Goal: Information Seeking & Learning: Learn about a topic

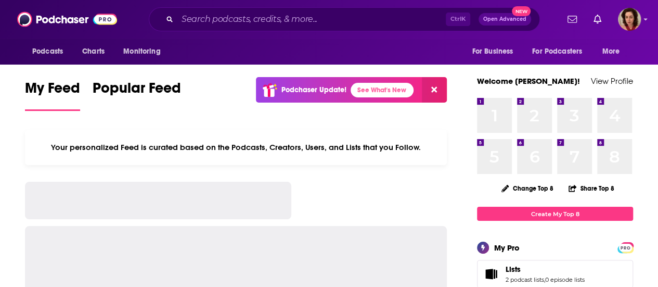
scroll to position [251, 0]
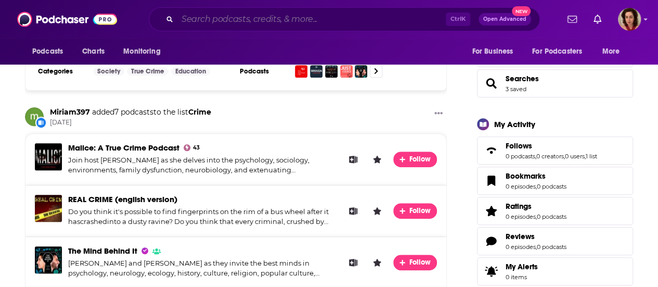
click at [202, 17] on input "Search podcasts, credits, & more..." at bounding box center [311, 19] width 268 height 17
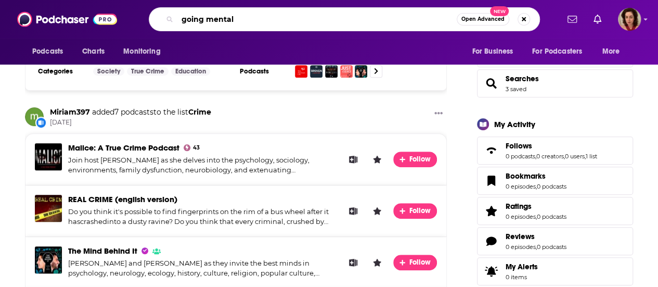
type input "going mental"
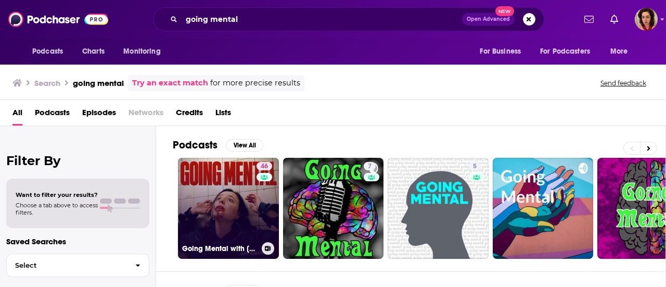
click at [234, 179] on link "46 Going Mental with [PERSON_NAME]" at bounding box center [228, 208] width 101 height 101
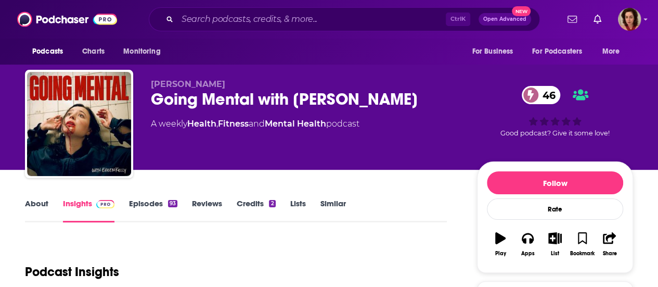
click at [145, 201] on link "Episodes 93" at bounding box center [153, 210] width 48 height 24
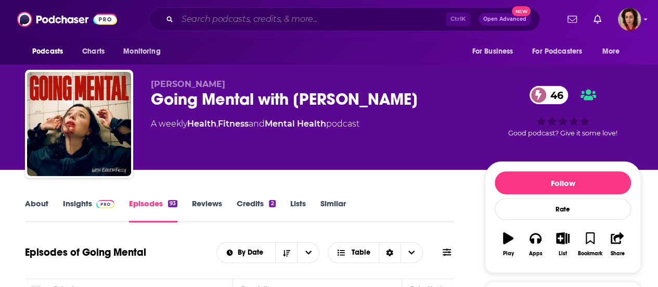
click at [324, 21] on input "Search podcasts, credits, & more..." at bounding box center [311, 19] width 268 height 17
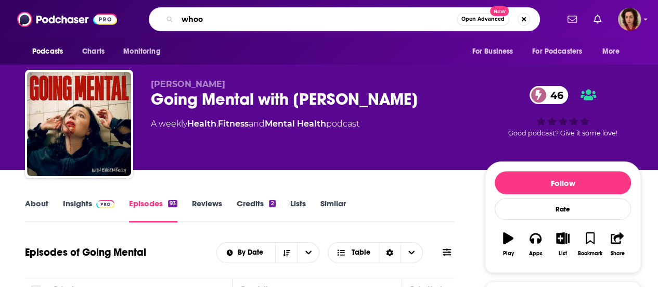
type input "whoop"
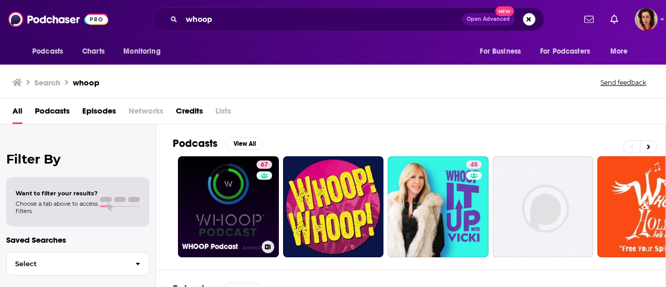
click at [235, 211] on link "67 WHOOP Podcast" at bounding box center [228, 206] width 101 height 101
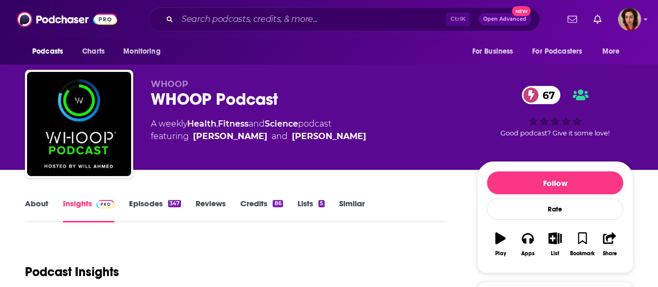
scroll to position [11, 0]
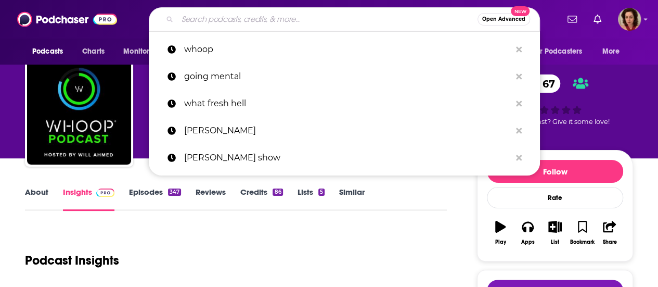
click at [233, 21] on input "Search podcasts, credits, & more..." at bounding box center [327, 19] width 300 height 17
paste input "It's Me, Tinx"
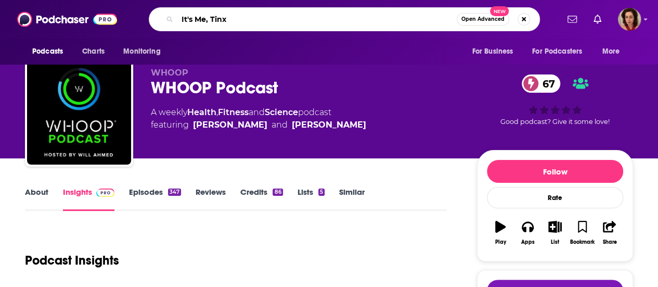
type input "It's Me, Tinx"
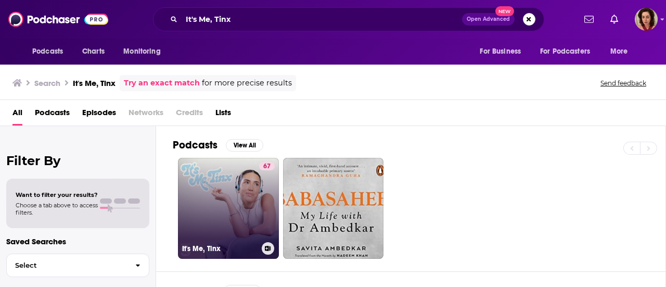
click at [241, 199] on link "67 It's Me, Tinx" at bounding box center [228, 208] width 101 height 101
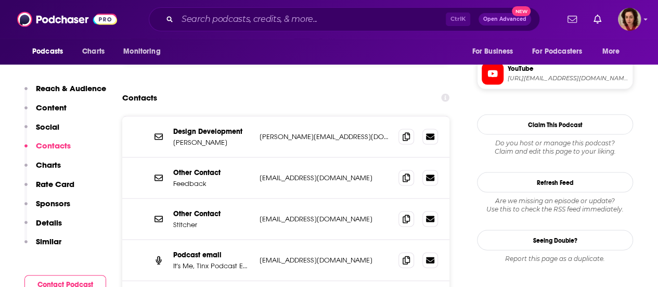
scroll to position [1003, 0]
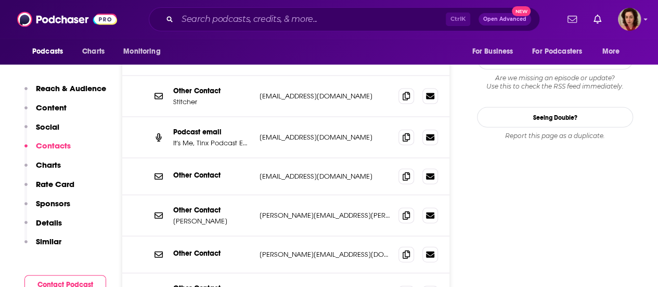
scroll to position [1202, 0]
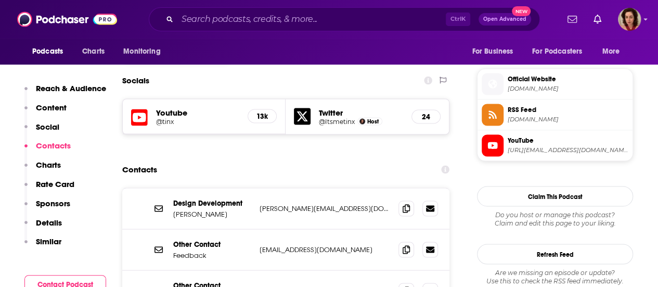
scroll to position [893, 0]
